Goal: Task Accomplishment & Management: Complete application form

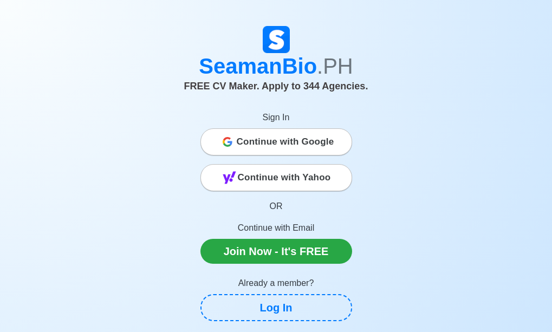
scroll to position [54, 0]
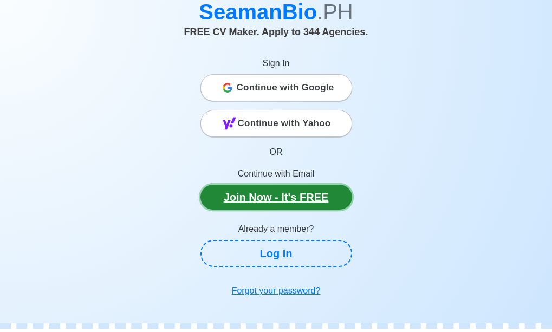
click at [281, 198] on link "Join Now - It's FREE" at bounding box center [277, 197] width 152 height 25
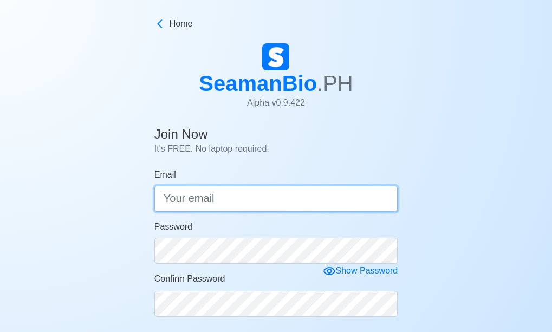
click at [241, 197] on input "Email" at bounding box center [276, 199] width 244 height 26
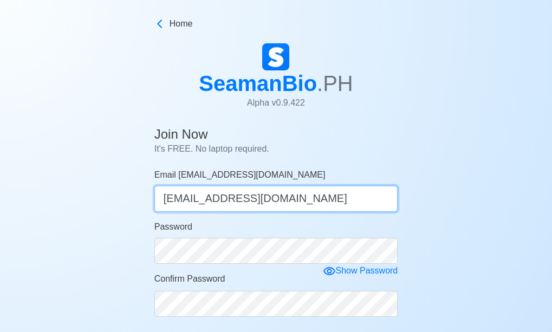
type input "[EMAIL_ADDRESS][DOMAIN_NAME]"
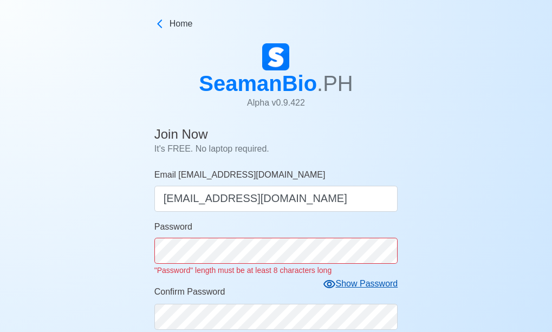
click at [329, 269] on form "Email gunajhorlie@gmail.com gunajhorlie@gmail.com Password "Password" length mu…" at bounding box center [276, 314] width 244 height 291
click at [331, 283] on icon at bounding box center [330, 284] width 12 height 8
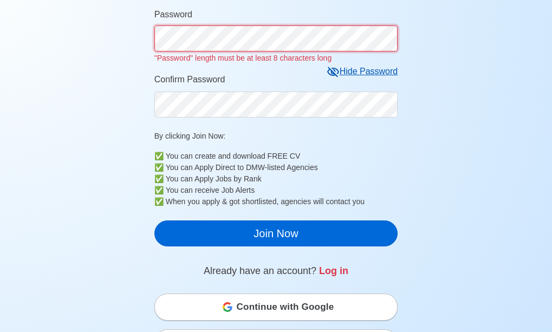
scroll to position [217, 0]
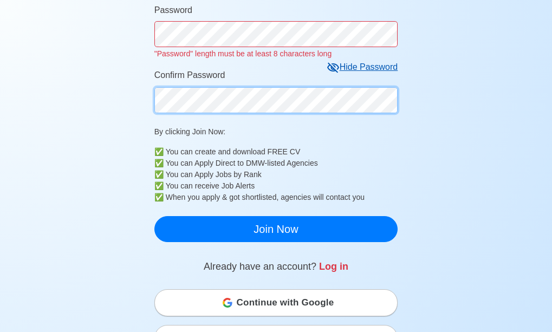
click at [207, 103] on form "Email gunajhorlie@gmail.com gunajhorlie@gmail.com Password "Password" length mu…" at bounding box center [276, 97] width 244 height 291
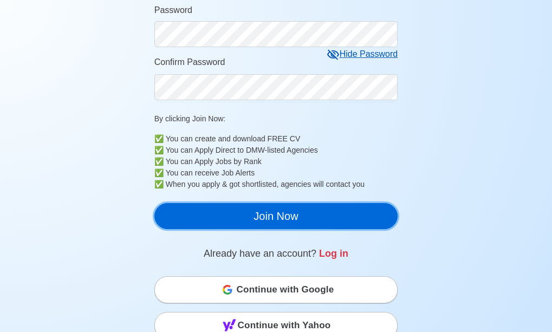
click at [265, 217] on button "Join Now" at bounding box center [276, 216] width 244 height 26
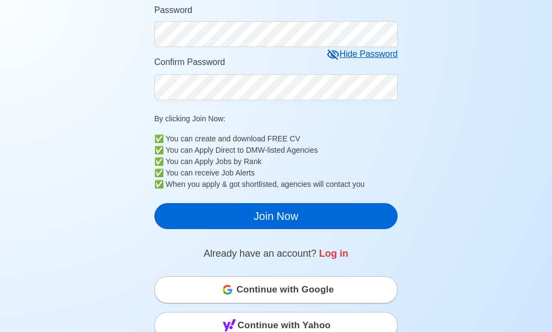
scroll to position [13, 0]
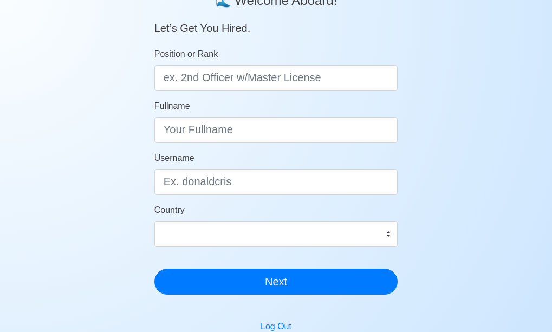
scroll to position [108, 0]
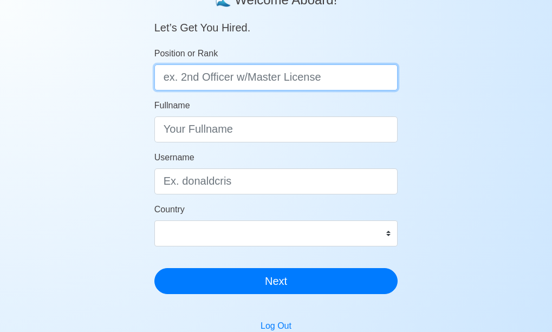
click at [214, 79] on input "Position or Rank" at bounding box center [276, 78] width 244 height 26
type input "AB"
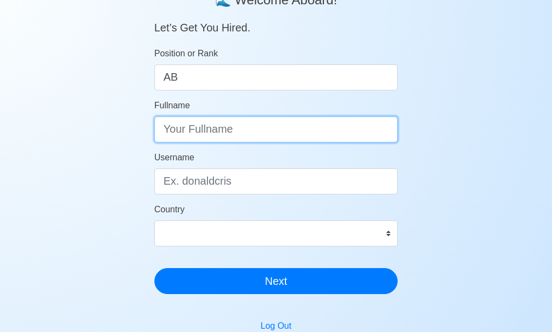
click at [210, 135] on input "Fullname" at bounding box center [276, 130] width 244 height 26
type input "[PERSON_NAME]"
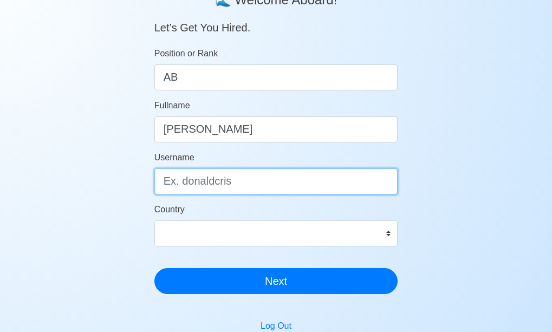
click at [238, 184] on input "Username" at bounding box center [276, 182] width 244 height 26
type input "Jhor14"
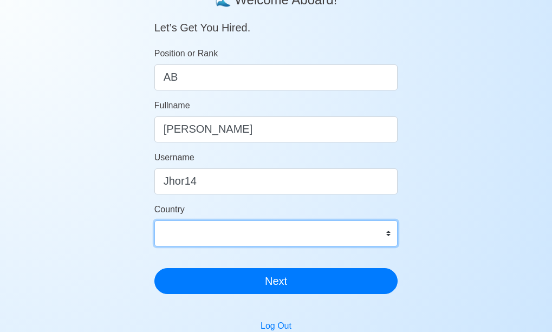
click at [386, 236] on select "Afghanistan Åland Islands Albania Algeria American Samoa Andorra Angola Anguill…" at bounding box center [276, 234] width 244 height 26
click at [212, 225] on select "Afghanistan Åland Islands Albania Algeria American Samoa Andorra Angola Anguill…" at bounding box center [276, 234] width 244 height 26
click at [213, 234] on select "Afghanistan Åland Islands Albania Algeria American Samoa Andorra Angola Anguill…" at bounding box center [276, 234] width 244 height 26
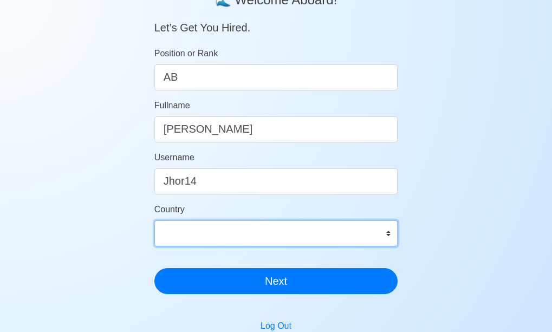
select select "PH"
click at [154, 221] on select "Afghanistan Åland Islands Albania Algeria American Samoa Andorra Angola Anguill…" at bounding box center [276, 234] width 244 height 26
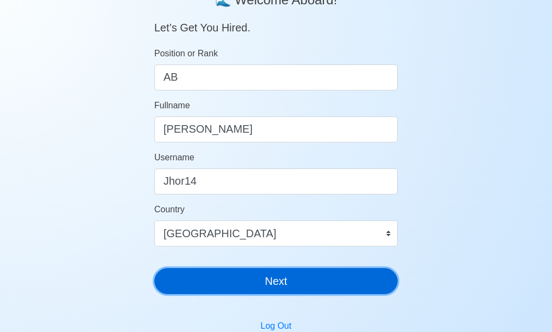
click at [265, 283] on button "Next" at bounding box center [276, 281] width 244 height 26
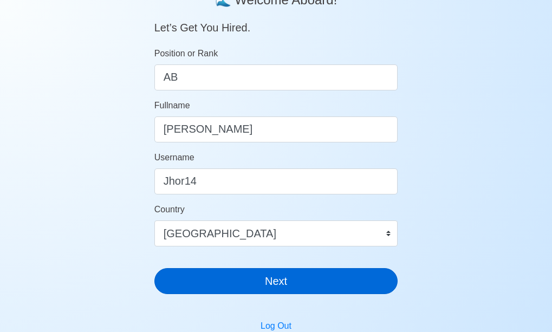
scroll to position [13, 0]
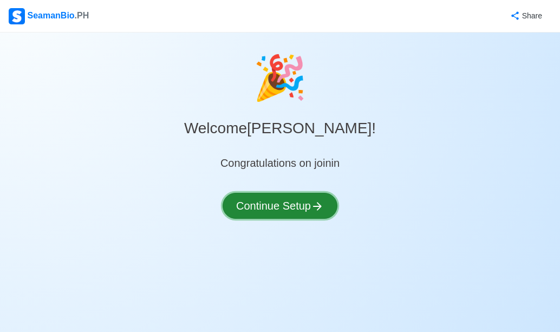
click at [288, 207] on button "Continue Setup" at bounding box center [280, 206] width 115 height 26
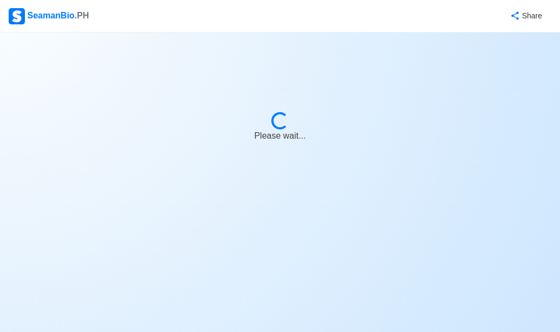
select select "Visible for Hiring"
select select "PH"
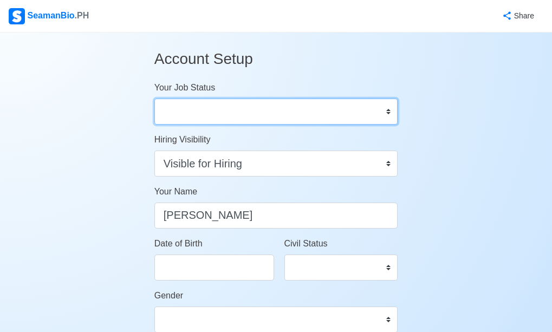
click at [223, 107] on select "Onboard Actively Looking for Job Not Looking for Job" at bounding box center [276, 112] width 244 height 26
select select "Actively Looking for Job"
click at [154, 99] on select "Onboard Actively Looking for Job Not Looking for Job" at bounding box center [276, 112] width 244 height 26
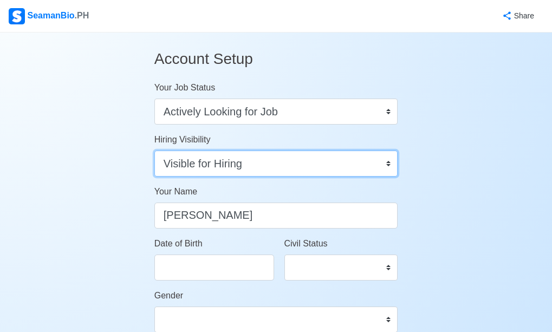
click at [221, 164] on select "Visible for Hiring Not Visible for Hiring" at bounding box center [276, 164] width 244 height 26
click at [154, 151] on select "Visible for Hiring Not Visible for Hiring" at bounding box center [276, 164] width 244 height 26
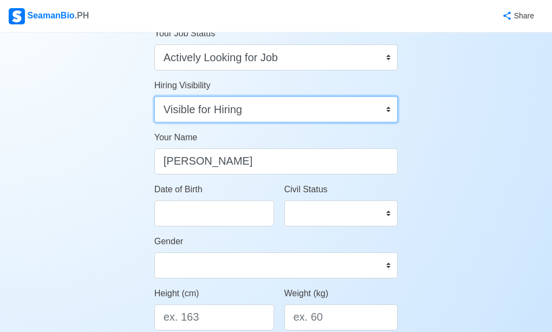
scroll to position [108, 0]
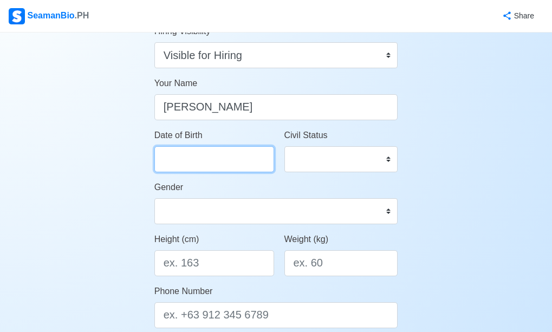
click at [204, 162] on input "Date of Birth" at bounding box center [214, 159] width 120 height 26
select select "****"
select select "******"
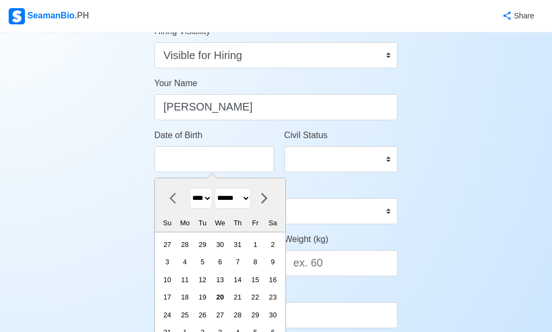
click at [211, 198] on select "**** **** **** **** **** **** **** **** **** **** **** **** **** **** **** ****…" at bounding box center [201, 198] width 23 height 21
select select "****"
click at [190, 188] on select "**** **** **** **** **** **** **** **** **** **** **** **** **** **** **** ****…" at bounding box center [201, 198] width 23 height 21
click at [251, 197] on select "******* ******** ***** ***** *** **** **** ****** ********* ******* ******** **…" at bounding box center [233, 198] width 36 height 21
select select "********"
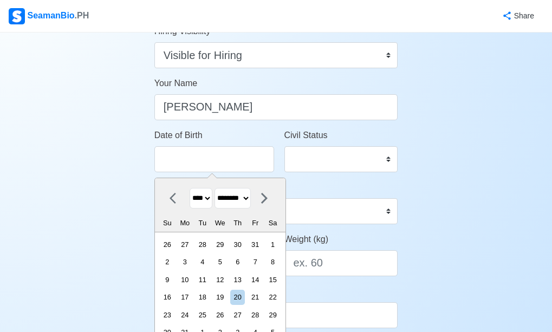
click at [219, 188] on select "******* ******** ***** ***** *** **** **** ****** ********* ******* ******** **…" at bounding box center [233, 198] width 36 height 21
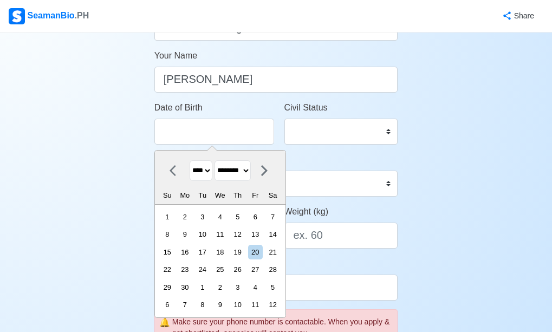
scroll to position [163, 0]
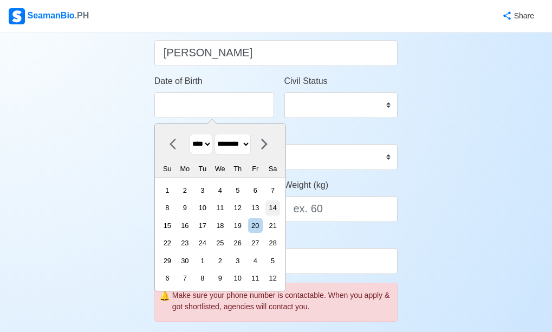
click at [277, 207] on div "14" at bounding box center [273, 208] width 15 height 15
type input "[DATE]"
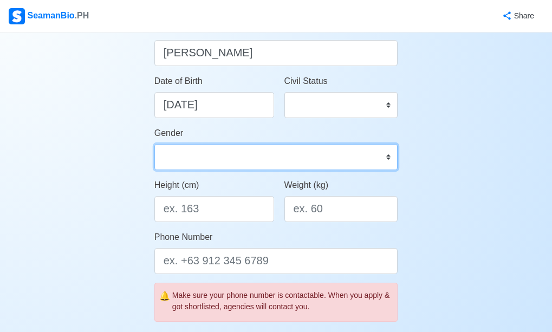
click at [243, 153] on select "Male Female" at bounding box center [276, 157] width 244 height 26
select select "[DEMOGRAPHIC_DATA]"
click at [154, 144] on select "Male Female" at bounding box center [276, 157] width 244 height 26
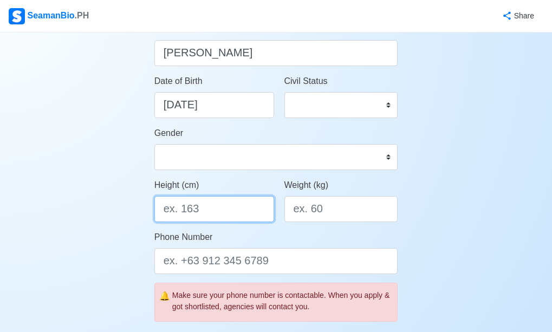
click at [205, 209] on input "Height (cm)" at bounding box center [214, 209] width 120 height 26
type input "157"
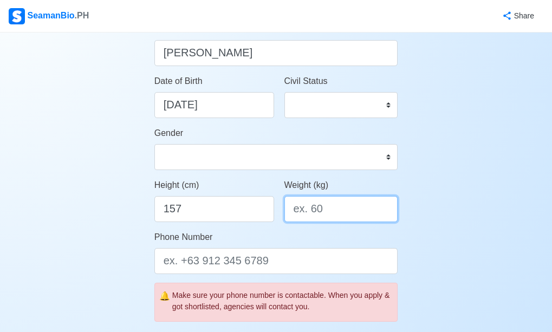
click at [334, 214] on input "Weight (kg)" at bounding box center [342, 209] width 114 height 26
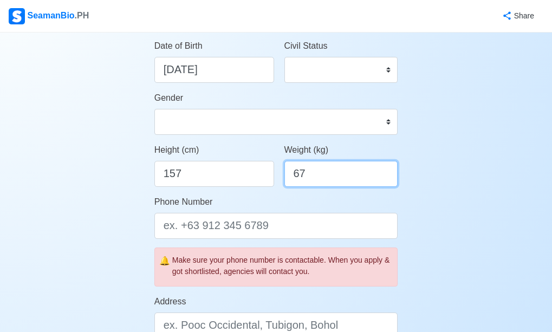
scroll to position [217, 0]
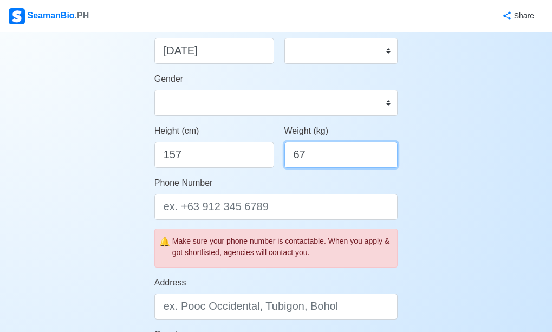
type input "67"
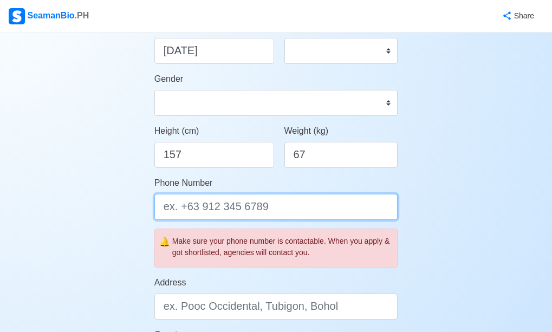
click at [236, 206] on input "Phone Number" at bounding box center [276, 207] width 244 height 26
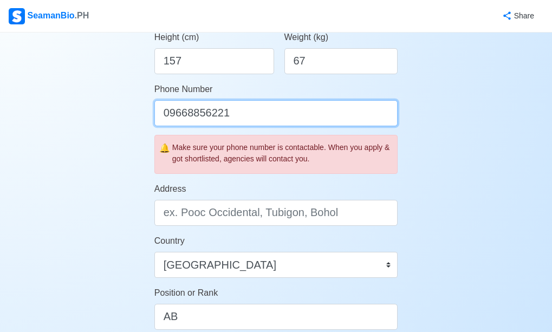
scroll to position [325, 0]
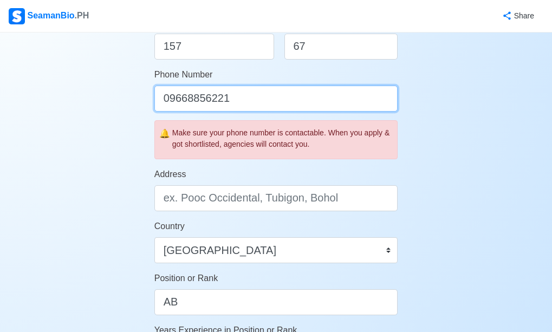
type input "09668856221"
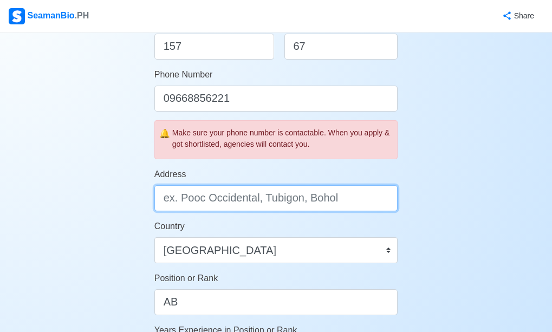
click at [223, 202] on input "Address" at bounding box center [276, 198] width 244 height 26
click at [221, 202] on input "Address" at bounding box center [276, 198] width 244 height 26
type input "a"
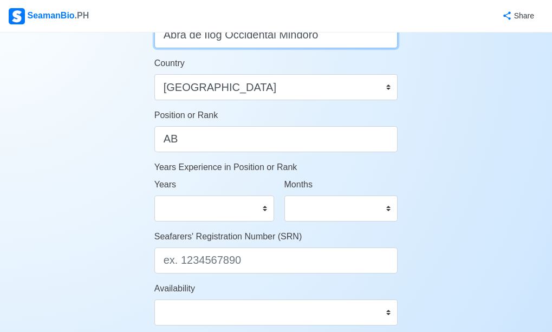
scroll to position [542, 0]
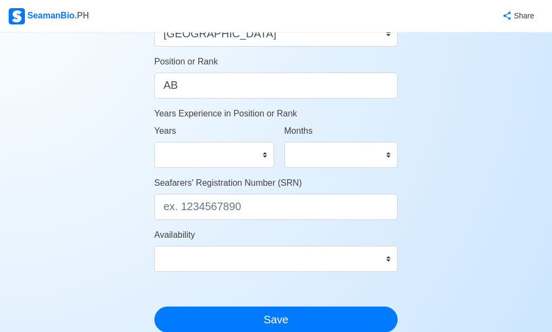
type input "Abra de Ilog Occidental Mindoro"
click at [266, 156] on select "0 1 2 3 4 5 6 7 8 9 10 11 12 13 14 15 16 17 18 19 20 21 22 23 24 25 26 27 28 29…" at bounding box center [214, 155] width 120 height 26
click at [263, 158] on select "0 1 2 3 4 5 6 7 8 9 10 11 12 13 14 15 16 17 18 19 20 21 22 23 24 25 26 27 28 29…" at bounding box center [214, 155] width 120 height 26
select select "9"
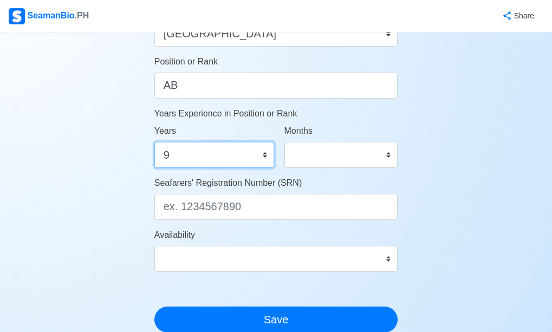
click at [154, 142] on select "0 1 2 3 4 5 6 7 8 9 10 11 12 13 14 15 16 17 18 19 20 21 22 23 24 25 26 27 28 29…" at bounding box center [214, 155] width 120 height 26
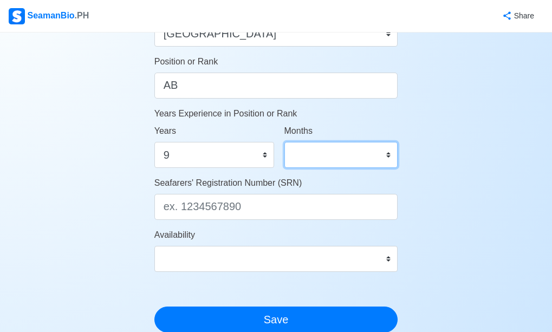
click at [386, 155] on select "0 1 2 3 4 5 6 7 8 9 10 11" at bounding box center [342, 155] width 114 height 26
click at [285, 142] on select "0 1 2 3 4 5 6 7 8 9 10 11" at bounding box center [342, 155] width 114 height 26
click at [390, 157] on select "0 1 2 3 4 5 6 7 8 9 10 11" at bounding box center [342, 155] width 114 height 26
select select "5"
click at [285, 142] on select "0 1 2 3 4 5 6 7 8 9 10 11" at bounding box center [342, 155] width 114 height 26
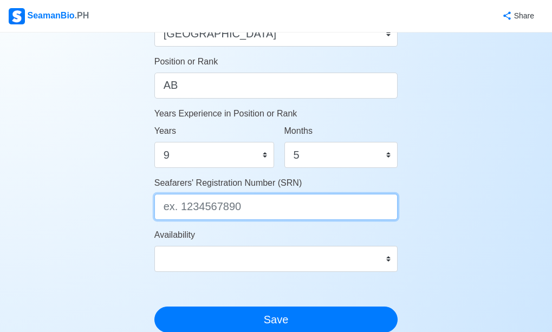
click at [273, 207] on input "Seafarers' Registration Number (SRN)" at bounding box center [276, 207] width 244 height 26
type input "9211140094"
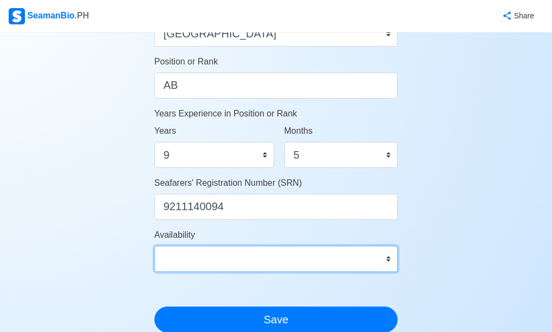
click at [375, 254] on select "Immediate Sep 2025 Oct 2025 Nov 2025 Dec 2025 Jan 2026 Feb 2026 Mar 2026 Apr 20…" at bounding box center [276, 259] width 244 height 26
select select "4102416000000"
click at [154, 246] on select "Immediate Sep 2025 Oct 2025 Nov 2025 Dec 2025 Jan 2026 Feb 2026 Mar 2026 Apr 20…" at bounding box center [276, 259] width 244 height 26
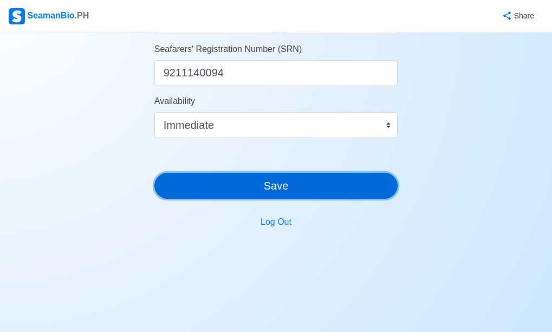
click at [289, 186] on button "Save" at bounding box center [276, 186] width 244 height 26
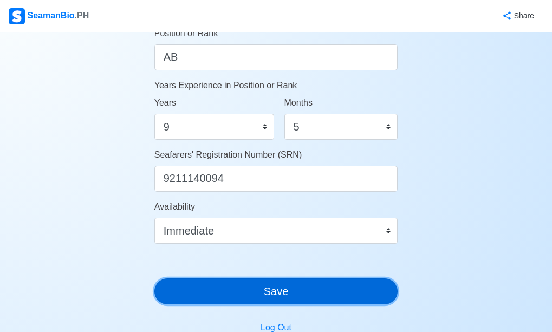
scroll to position [594, 0]
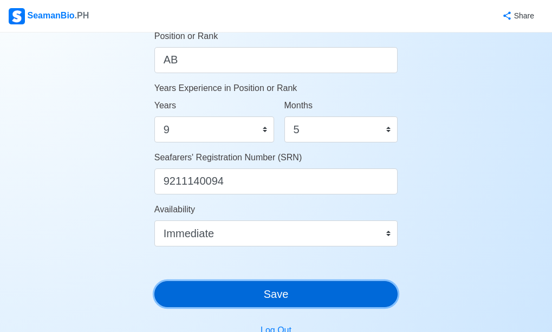
click at [280, 296] on button "Save" at bounding box center [276, 294] width 244 height 26
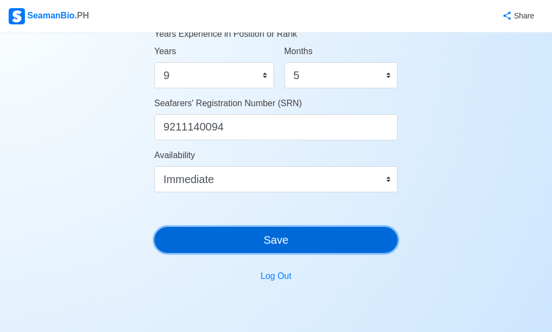
click at [281, 237] on button "Save" at bounding box center [276, 240] width 244 height 26
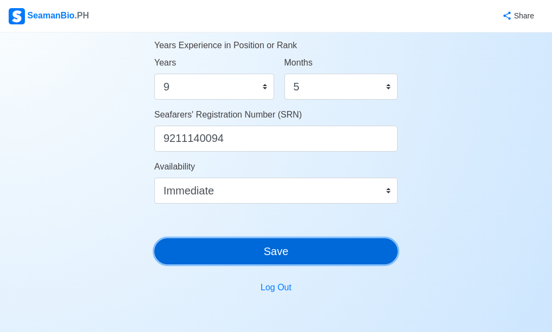
scroll to position [702, 0]
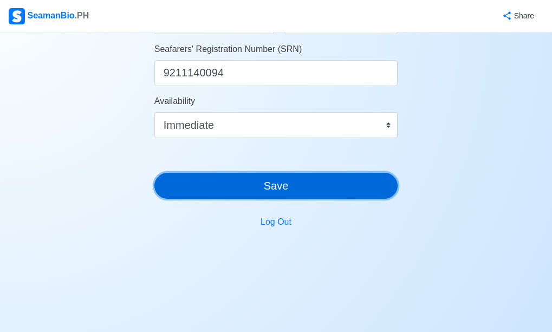
click at [278, 187] on button "Save" at bounding box center [276, 186] width 244 height 26
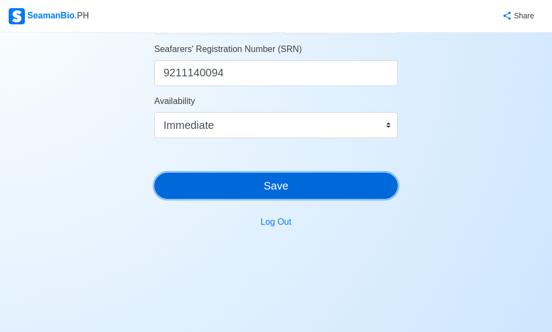
click at [278, 187] on button "Save" at bounding box center [276, 186] width 244 height 26
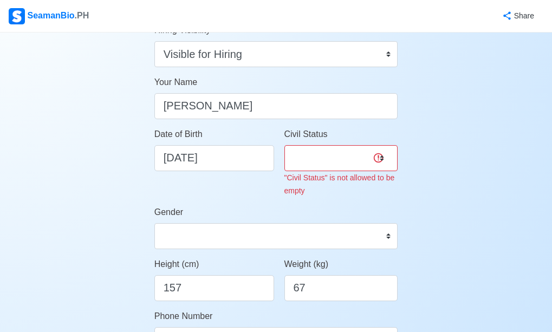
scroll to position [0, 0]
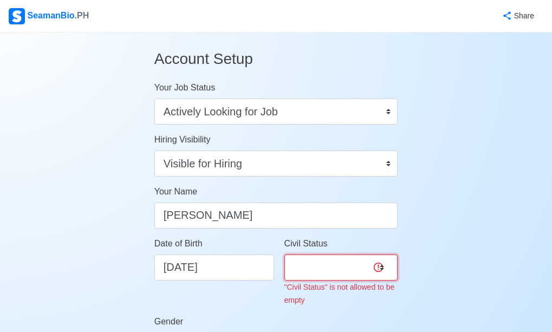
click at [359, 267] on select "Single Married Widowed Separated" at bounding box center [342, 268] width 114 height 26
select select "Married"
click at [285, 255] on select "Single Married Widowed Separated" at bounding box center [342, 268] width 114 height 26
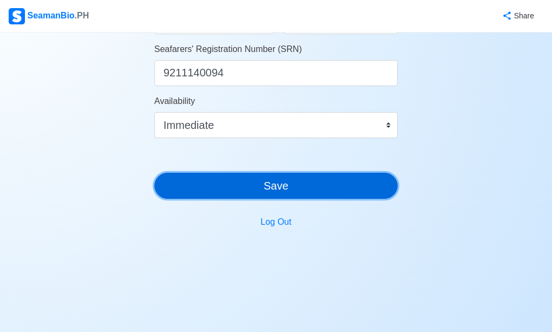
click at [288, 184] on button "Save" at bounding box center [276, 186] width 244 height 26
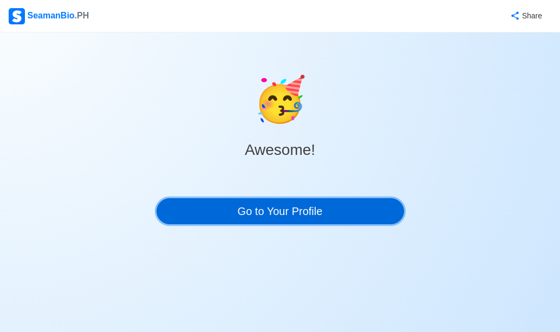
click at [293, 211] on link "Go to Your Profile" at bounding box center [281, 211] width 248 height 26
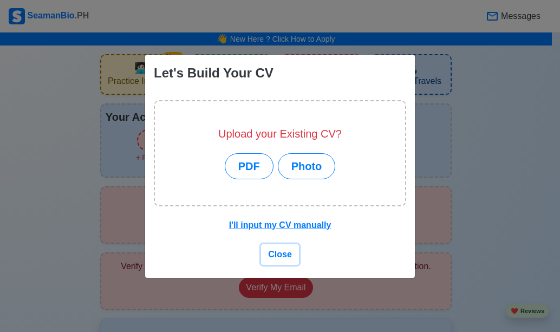
click at [279, 256] on span "Close" at bounding box center [280, 254] width 24 height 9
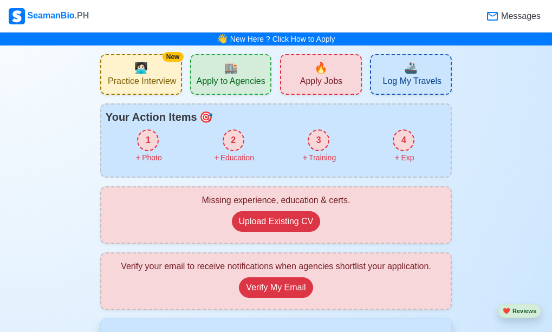
click at [241, 79] on span "Apply to Agencies" at bounding box center [230, 83] width 69 height 14
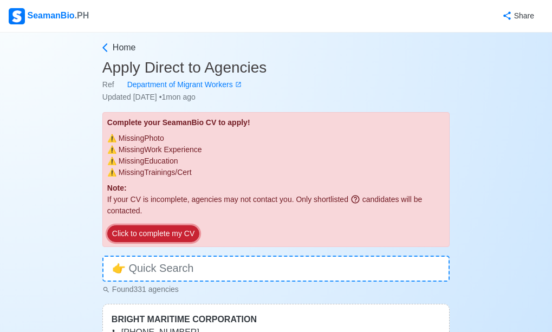
click at [155, 233] on button "Click to complete my CV" at bounding box center [153, 233] width 92 height 17
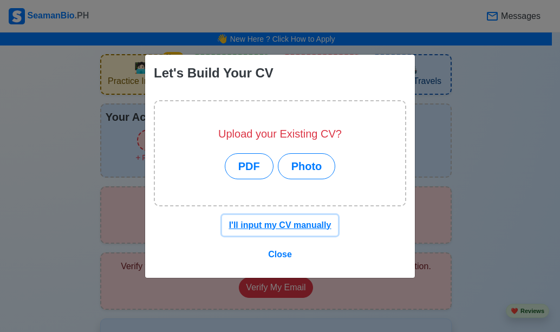
click at [263, 227] on u "I'll input my CV manually" at bounding box center [280, 225] width 102 height 9
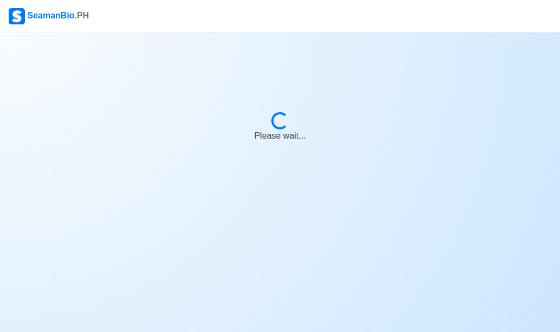
select select "Actively Looking for Job"
select select "Visible for Hiring"
select select "Married"
select select "[DEMOGRAPHIC_DATA]"
select select "PH"
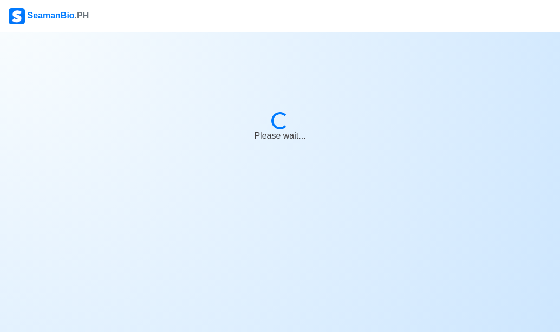
select select "9"
select select "5"
select select "4102416000000"
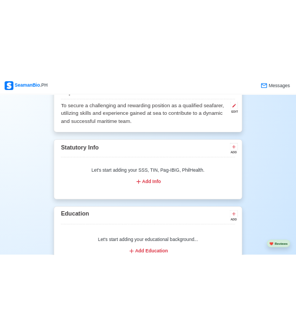
scroll to position [705, 0]
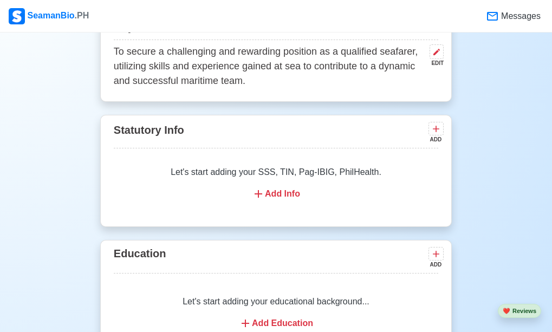
click at [281, 199] on div "Add Info" at bounding box center [276, 194] width 299 height 13
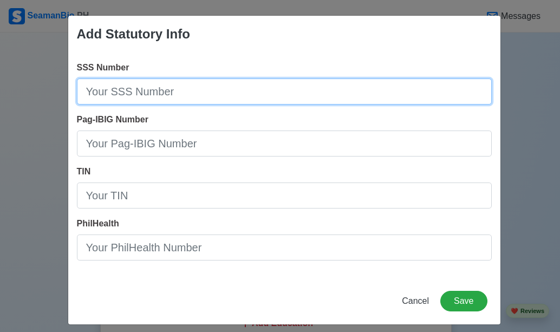
click at [154, 88] on input "SSS Number" at bounding box center [284, 92] width 415 height 26
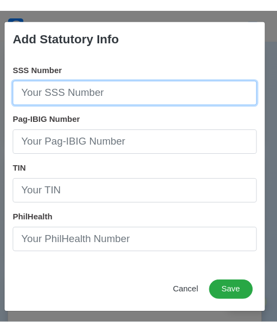
scroll to position [719, 0]
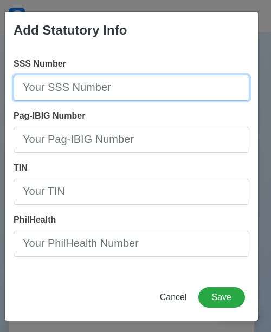
paste input "04-2648569-4"
type input "04-2648569-4"
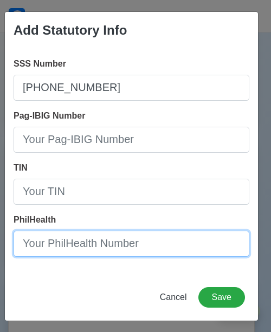
paste input "01-025552653-2"
type input "01-025552653-2"
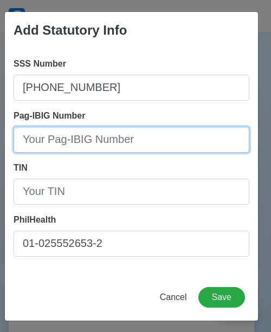
paste input "1211-0482-8884"
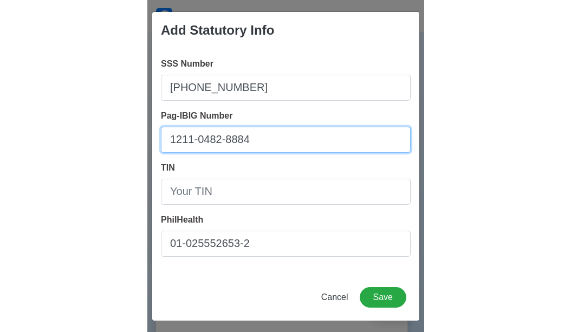
scroll to position [705, 0]
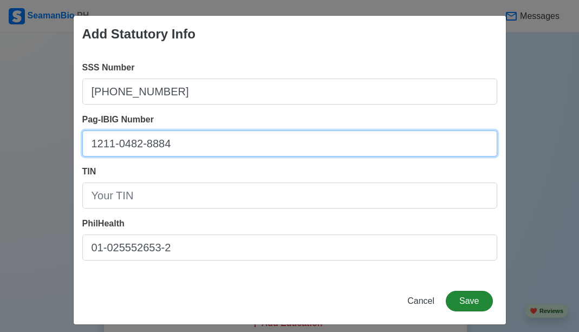
type input "1211-0482-8884"
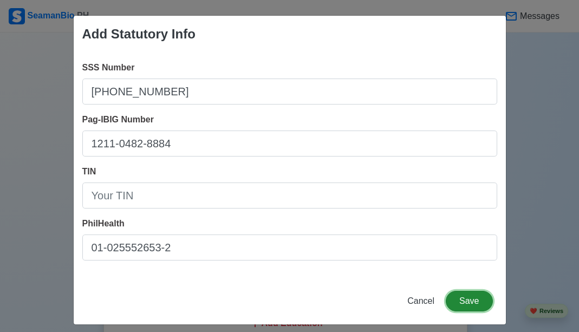
click at [462, 300] on button "Save" at bounding box center [469, 301] width 47 height 21
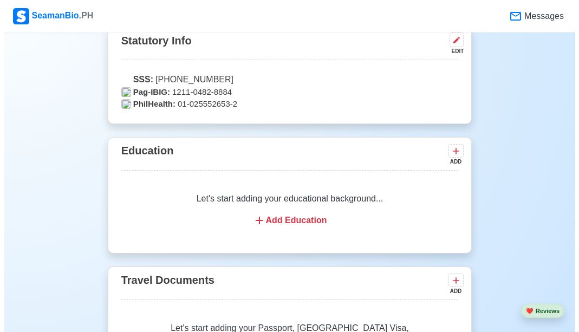
scroll to position [813, 0]
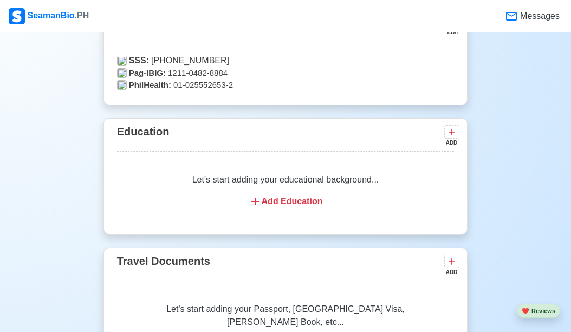
click at [286, 205] on div "Add Education" at bounding box center [286, 201] width 312 height 13
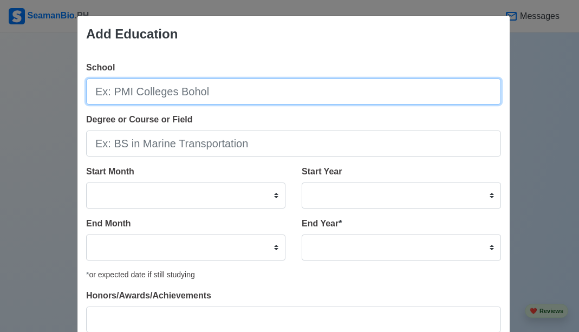
click at [159, 94] on input "School" at bounding box center [293, 92] width 415 height 26
type input "l"
type input "Lyceum International Maritime Academy"
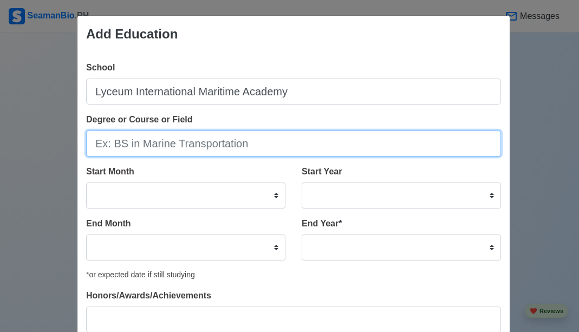
click at [156, 149] on input "Degree or Course or Field" at bounding box center [293, 144] width 415 height 26
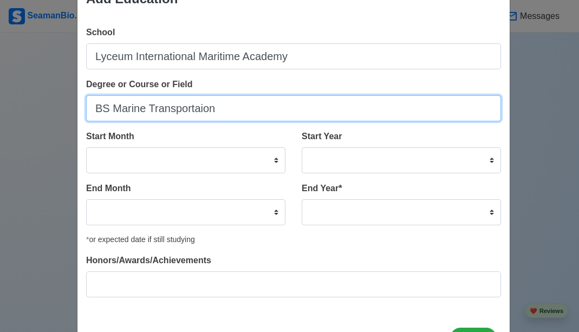
scroll to position [54, 0]
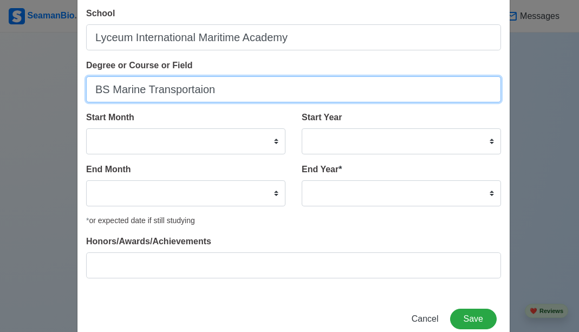
type input "BS Marine Transportaion"
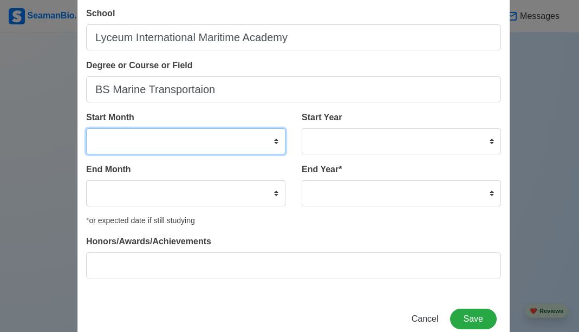
click at [268, 145] on select "January February March April May June July August September October November De…" at bounding box center [185, 141] width 199 height 26
select select "April"
click at [86, 128] on select "January February March April May June July August September October November De…" at bounding box center [185, 141] width 199 height 26
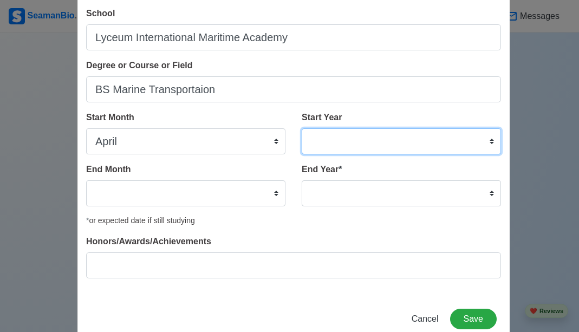
click at [488, 144] on select "2025 2024 2023 2022 2021 2020 2019 2018 2017 2016 2015 2014 2013 2012 2011 2010…" at bounding box center [401, 141] width 199 height 26
select select "2009"
click at [302, 128] on select "2025 2024 2023 2022 2021 2020 2019 2018 2017 2016 2015 2014 2013 2012 2011 2010…" at bounding box center [401, 141] width 199 height 26
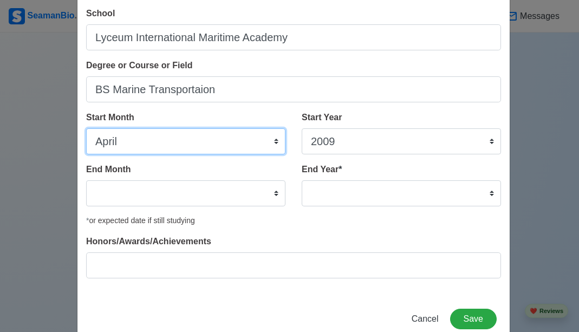
click at [272, 143] on select "January February March April May June July August September October November De…" at bounding box center [185, 141] width 199 height 26
select select "June"
click at [86, 128] on select "January February March April May June July August September October November De…" at bounding box center [185, 141] width 199 height 26
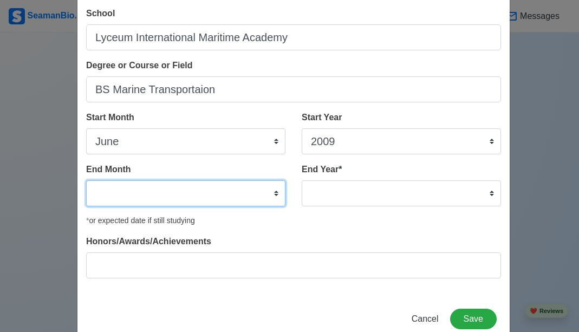
click at [272, 196] on select "January February March April May June July August September October November De…" at bounding box center [185, 194] width 199 height 26
select select "March"
click at [86, 181] on select "January February March April May June July August September October November De…" at bounding box center [185, 194] width 199 height 26
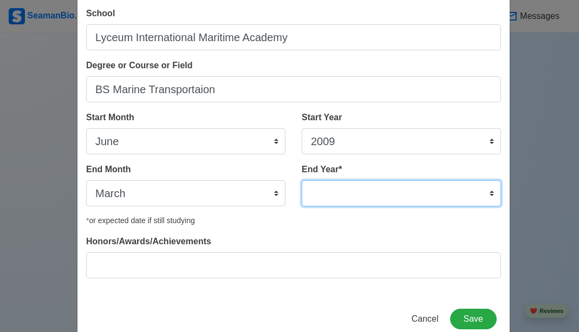
click at [487, 195] on select "2035 2034 2033 2032 2031 2030 2029 2028 2027 2026 2025 2024 2023 2022 2021 2020…" at bounding box center [401, 194] width 199 height 26
select select "2012"
click at [302, 181] on select "2035 2034 2033 2032 2031 2030 2029 2028 2027 2026 2025 2024 2023 2022 2021 2020…" at bounding box center [401, 194] width 199 height 26
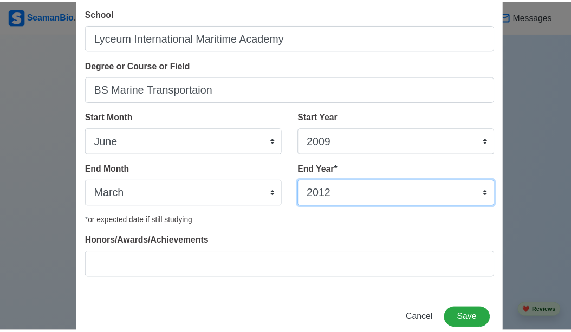
scroll to position [80, 0]
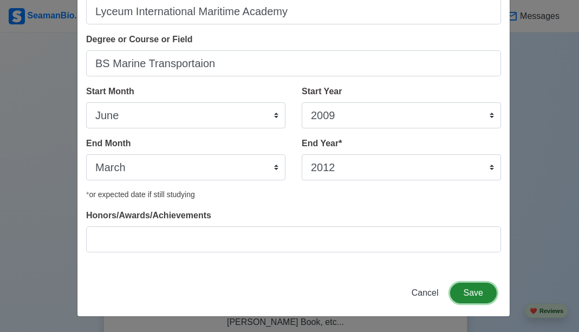
click at [468, 293] on button "Save" at bounding box center [473, 293] width 47 height 21
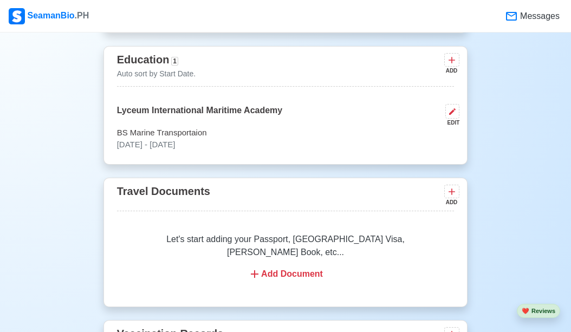
scroll to position [922, 0]
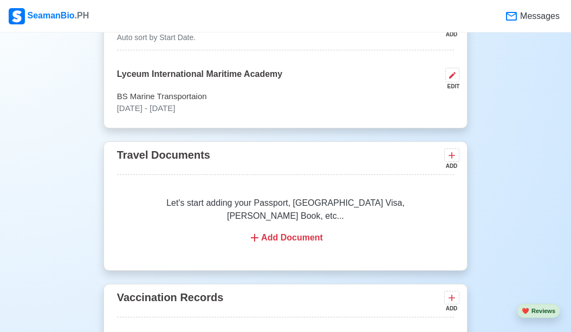
click at [306, 231] on div "Add Document" at bounding box center [286, 237] width 312 height 13
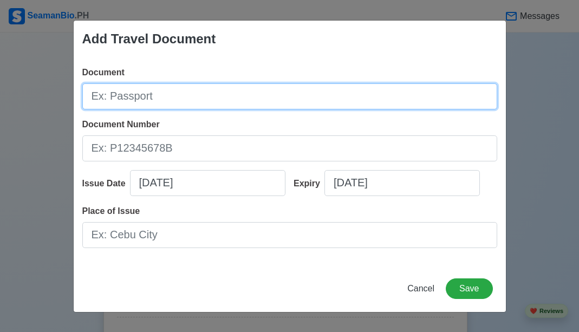
click at [141, 97] on input "Document" at bounding box center [289, 96] width 415 height 26
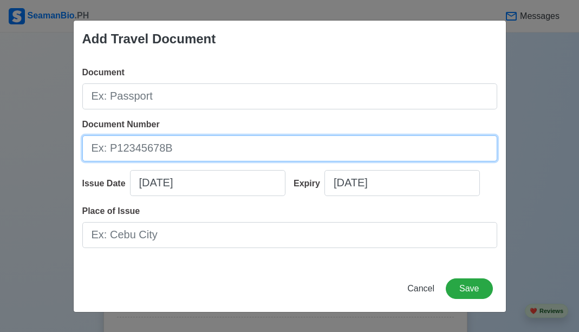
paste input "P6499015B"
type input "P6499015B"
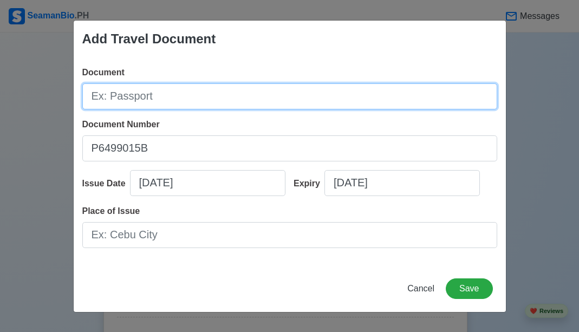
click at [163, 93] on input "Document" at bounding box center [289, 96] width 415 height 26
type input "Passport"
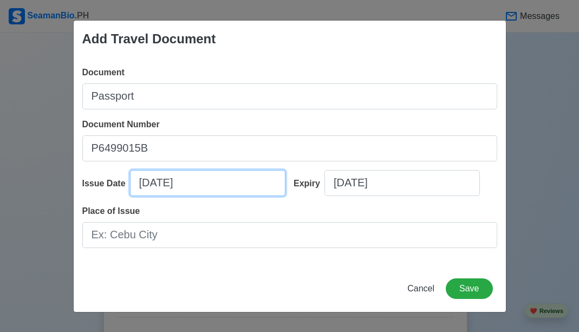
click at [173, 182] on input "08/20/2025" at bounding box center [208, 183] width 156 height 26
select select "****"
select select "******"
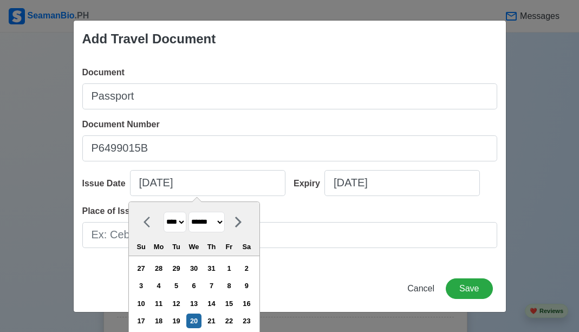
click at [181, 224] on select "**** **** **** **** **** **** **** **** **** **** **** **** **** **** **** ****…" at bounding box center [175, 222] width 23 height 21
select select "****"
click at [164, 212] on select "**** **** **** **** **** **** **** **** **** **** **** **** **** **** **** ****…" at bounding box center [175, 222] width 23 height 21
click at [225, 220] on select "******* ******** ***** ***** *** **** **** ****** ********* ******* ******** **…" at bounding box center [207, 222] width 36 height 21
select select "*****"
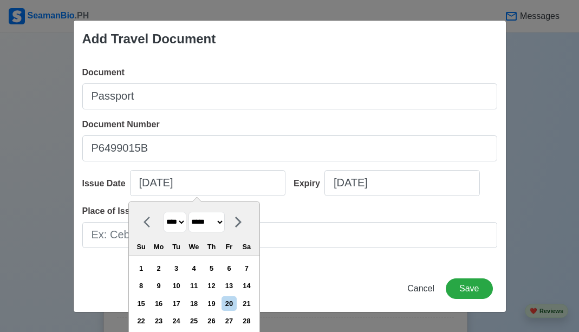
click at [189, 212] on select "******* ******** ***** ***** *** **** **** ****** ********* ******* ******** **…" at bounding box center [207, 222] width 36 height 21
click at [180, 301] on div "16" at bounding box center [176, 304] width 15 height 15
type input "03/16/2021"
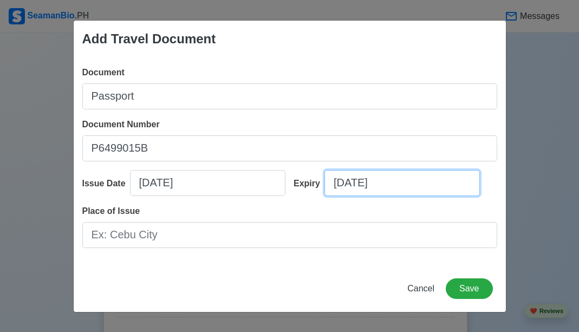
click at [358, 191] on input "08/20/2025" at bounding box center [403, 183] width 156 height 26
select select "****"
select select "******"
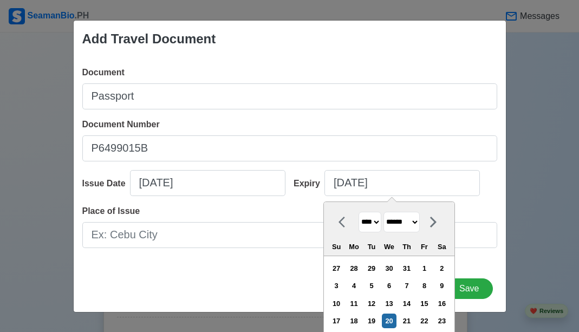
click at [378, 223] on select "**** **** **** **** **** **** **** **** **** **** **** **** **** **** **** ****…" at bounding box center [370, 222] width 23 height 21
select select "****"
click at [359, 212] on select "**** **** **** **** **** **** **** **** **** **** **** **** **** **** **** ****…" at bounding box center [370, 222] width 23 height 21
click at [420, 223] on select "******* ******** ***** ***** *** **** **** ****** ********* ******* ******** **…" at bounding box center [402, 222] width 36 height 21
select select "*****"
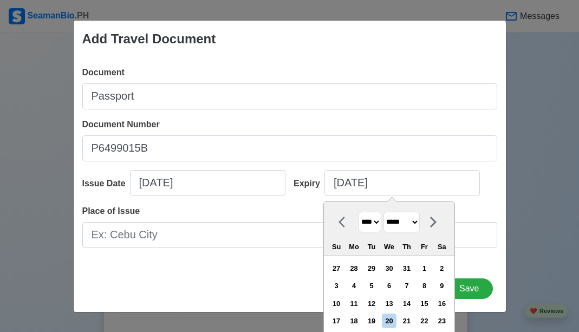
click at [384, 212] on select "******* ******** ***** ***** *** **** **** ****** ********* ******* ******** **…" at bounding box center [402, 222] width 36 height 21
click at [448, 304] on div "15" at bounding box center [442, 304] width 15 height 15
type input "03/15/2031"
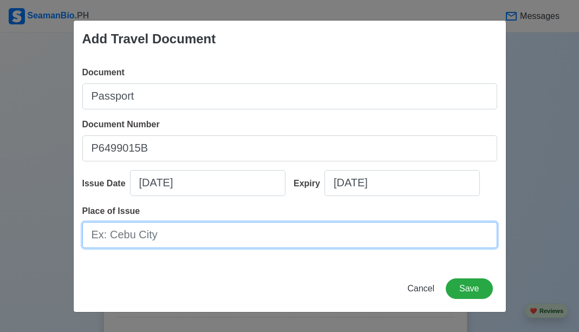
click at [139, 239] on input "Place of Issue" at bounding box center [289, 235] width 415 height 26
type input "D"
type input "DFA NCR Central"
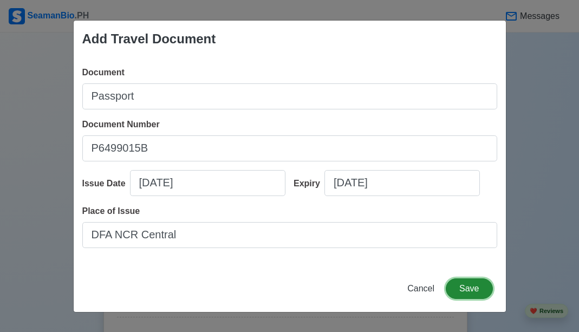
click at [476, 285] on button "Save" at bounding box center [469, 289] width 47 height 21
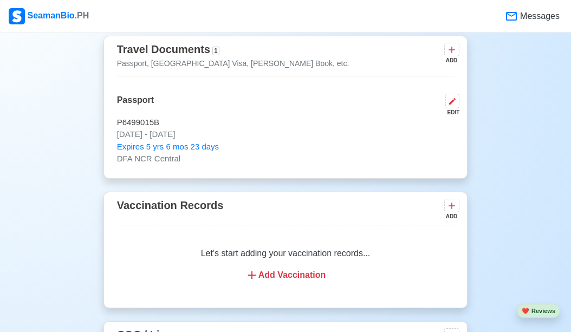
scroll to position [1030, 0]
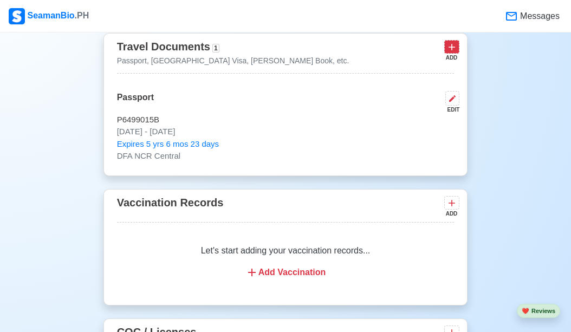
click at [451, 51] on icon at bounding box center [452, 47] width 11 height 11
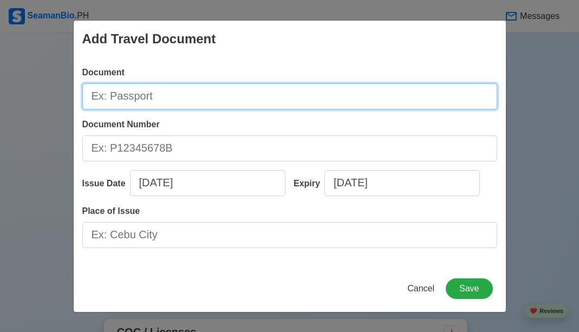
click at [152, 100] on input "Document" at bounding box center [289, 96] width 415 height 26
type input "Seaman Book"
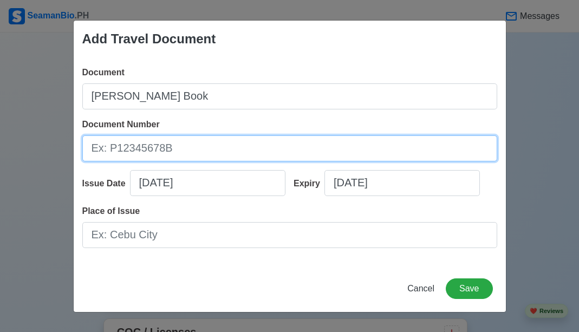
paste input "AOO10649"
type input "AOO10649"
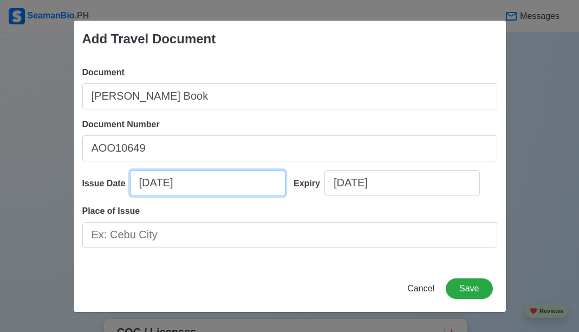
click at [201, 186] on input "08/20/2025" at bounding box center [208, 183] width 156 height 26
select select "****"
select select "******"
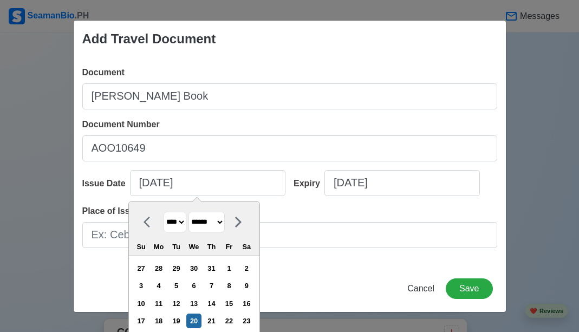
click at [182, 221] on select "**** **** **** **** **** **** **** **** **** **** **** **** **** **** **** ****…" at bounding box center [175, 222] width 23 height 21
select select "****"
click at [164, 212] on select "**** **** **** **** **** **** **** **** **** **** **** **** **** **** **** ****…" at bounding box center [175, 222] width 23 height 21
click at [225, 224] on select "******* ******** ***** ***** *** **** **** ****** ********* ******* ******** **…" at bounding box center [207, 222] width 36 height 21
select select "****"
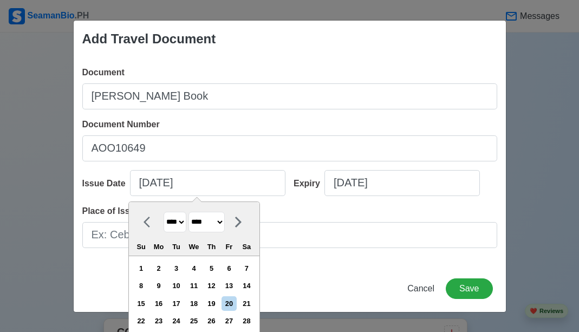
click at [189, 212] on select "******* ******** ***** ***** *** **** **** ****** ********* ******* ******** **…" at bounding box center [207, 222] width 36 height 21
click at [214, 287] on div "10" at bounding box center [211, 286] width 15 height 15
type input "06/10/2021"
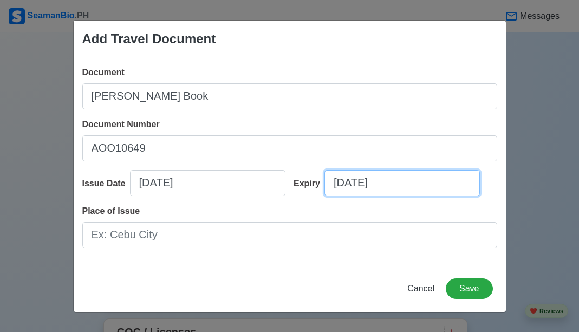
click at [409, 187] on input "08/20/2025" at bounding box center [403, 183] width 156 height 26
select select "****"
select select "******"
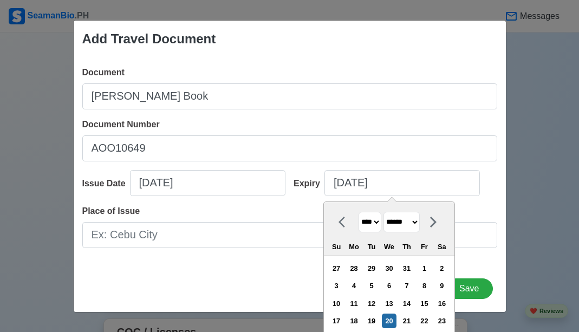
click at [376, 224] on select "**** **** **** **** **** **** **** **** **** **** **** **** **** **** **** ****…" at bounding box center [370, 222] width 23 height 21
select select "****"
click at [359, 212] on select "**** **** **** **** **** **** **** **** **** **** **** **** **** **** **** ****…" at bounding box center [370, 222] width 23 height 21
click at [420, 220] on select "******* ******** ***** ***** *** **** **** ****** ********* ******* ******** **…" at bounding box center [402, 222] width 36 height 21
select select "****"
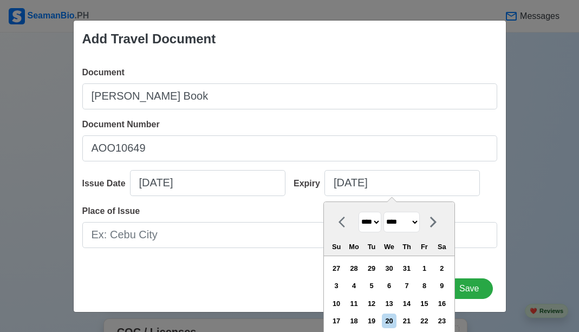
click at [384, 212] on select "******* ******** ***** ***** *** **** **** ****** ********* ******* ******** **…" at bounding box center [402, 222] width 36 height 21
click at [377, 282] on div "10" at bounding box center [371, 286] width 15 height 15
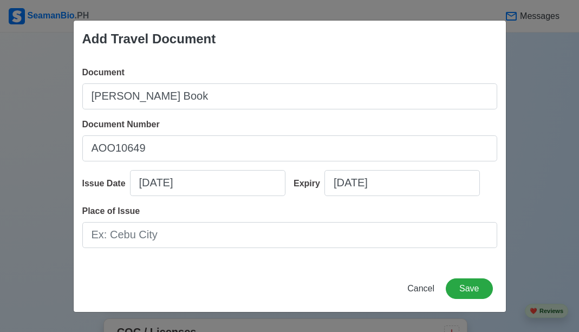
type input "06/10/2031"
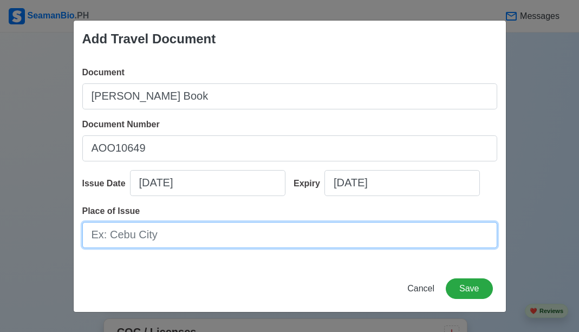
click at [248, 235] on input "Place of Issue" at bounding box center [289, 235] width 415 height 26
type input "Batangas"
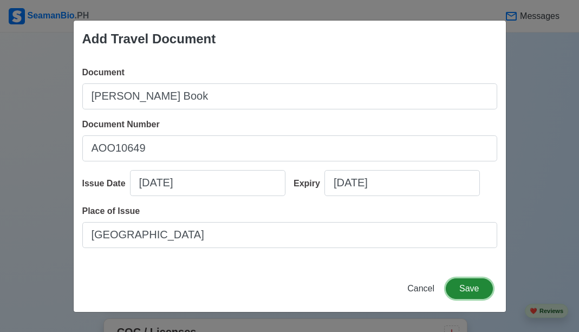
click at [463, 288] on button "Save" at bounding box center [469, 289] width 47 height 21
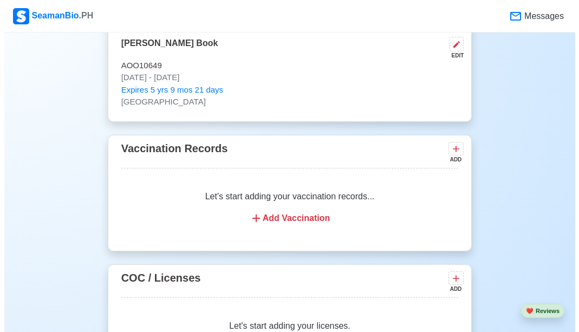
scroll to position [1193, 0]
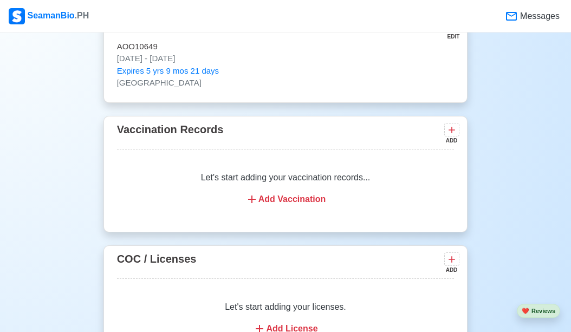
click at [300, 203] on div "Add Vaccination" at bounding box center [286, 199] width 312 height 13
